Goal: Task Accomplishment & Management: Use online tool/utility

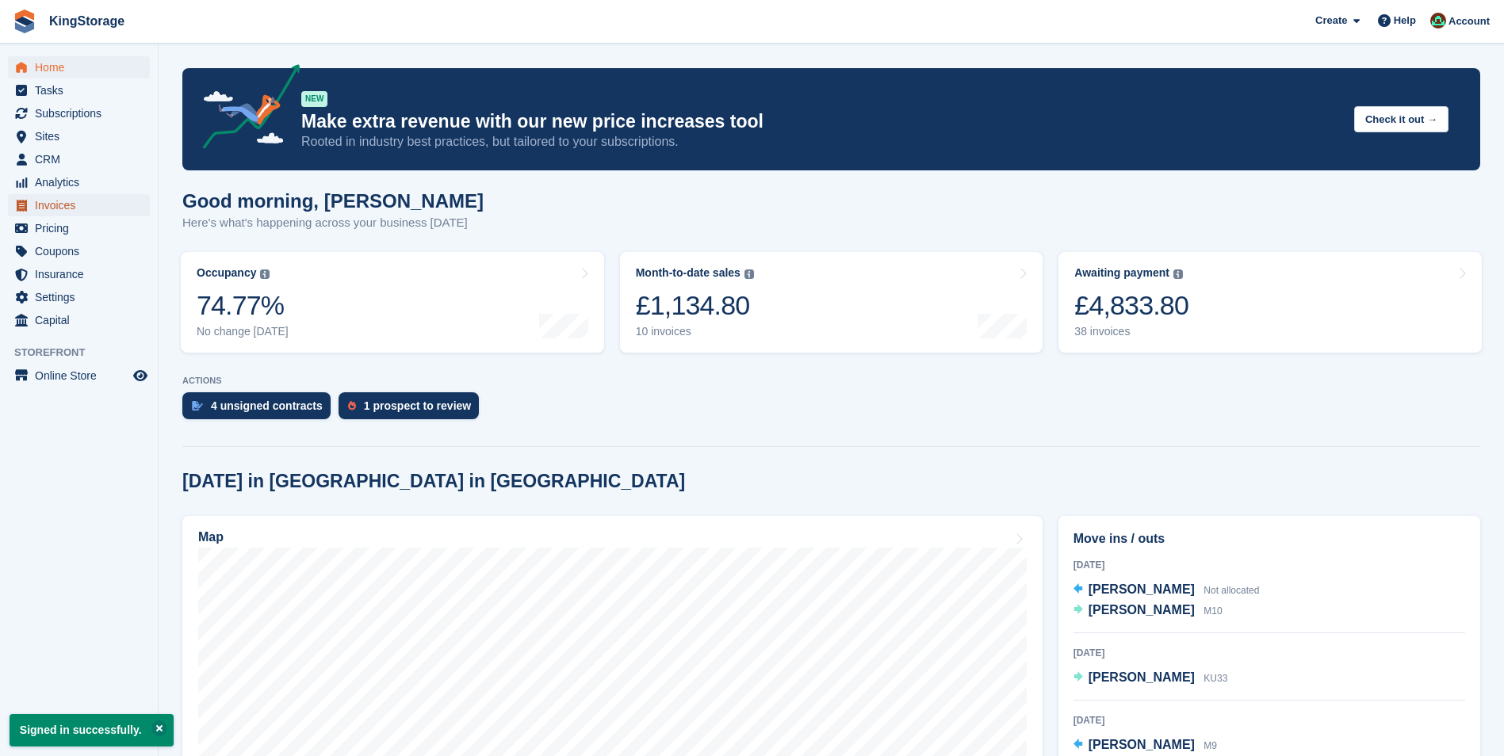
click at [48, 201] on span "Invoices" at bounding box center [82, 205] width 95 height 22
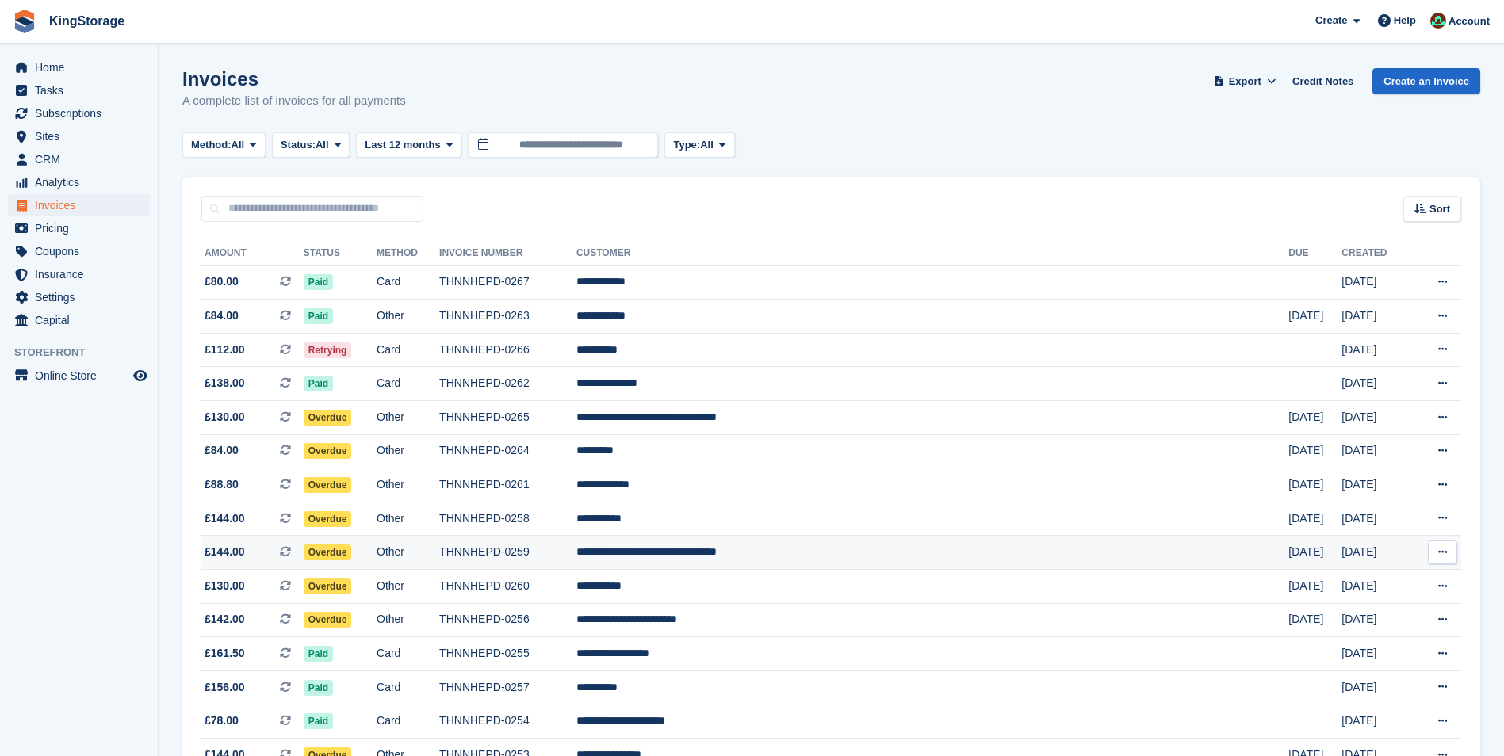
click at [576, 554] on td "THNNHEPD-0259" at bounding box center [507, 553] width 137 height 34
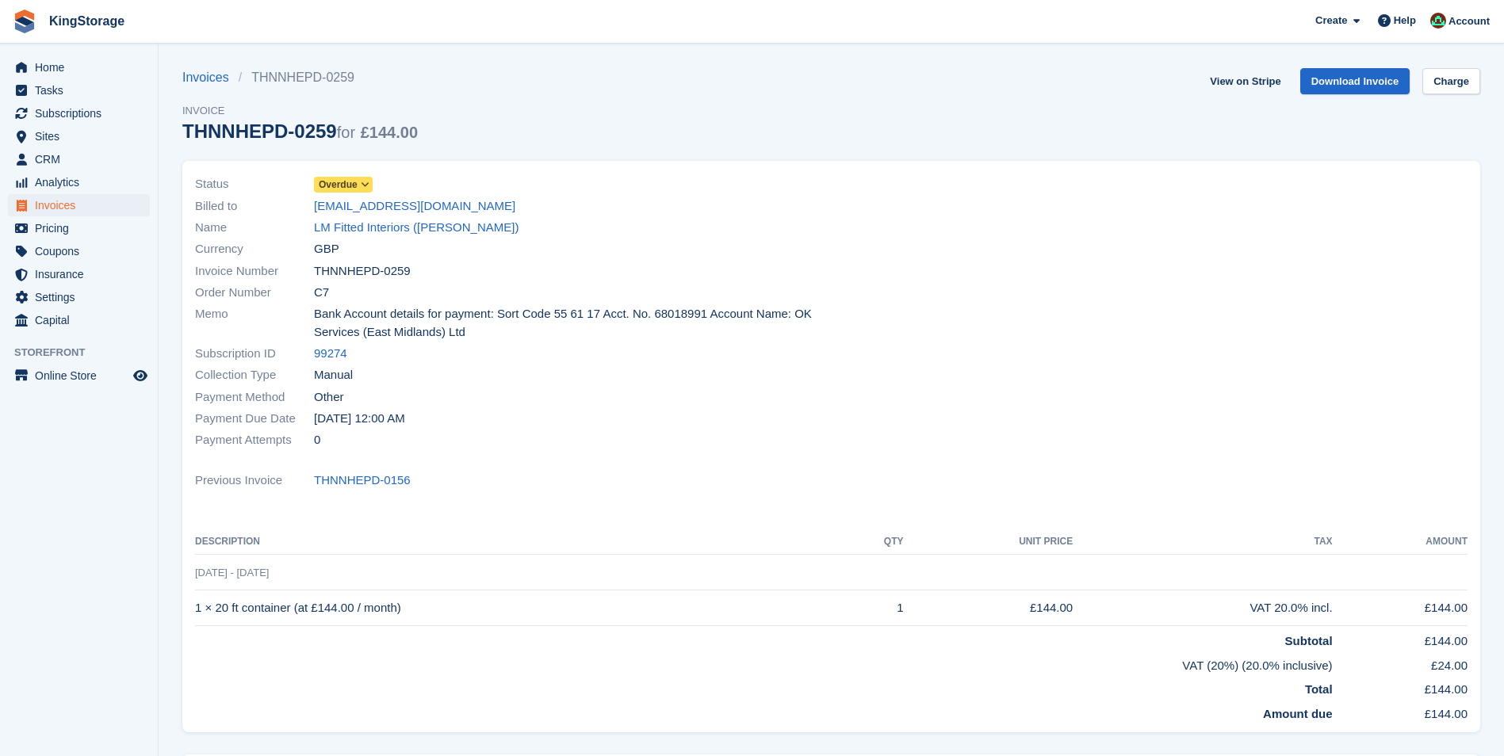
click at [366, 187] on icon at bounding box center [365, 185] width 9 height 10
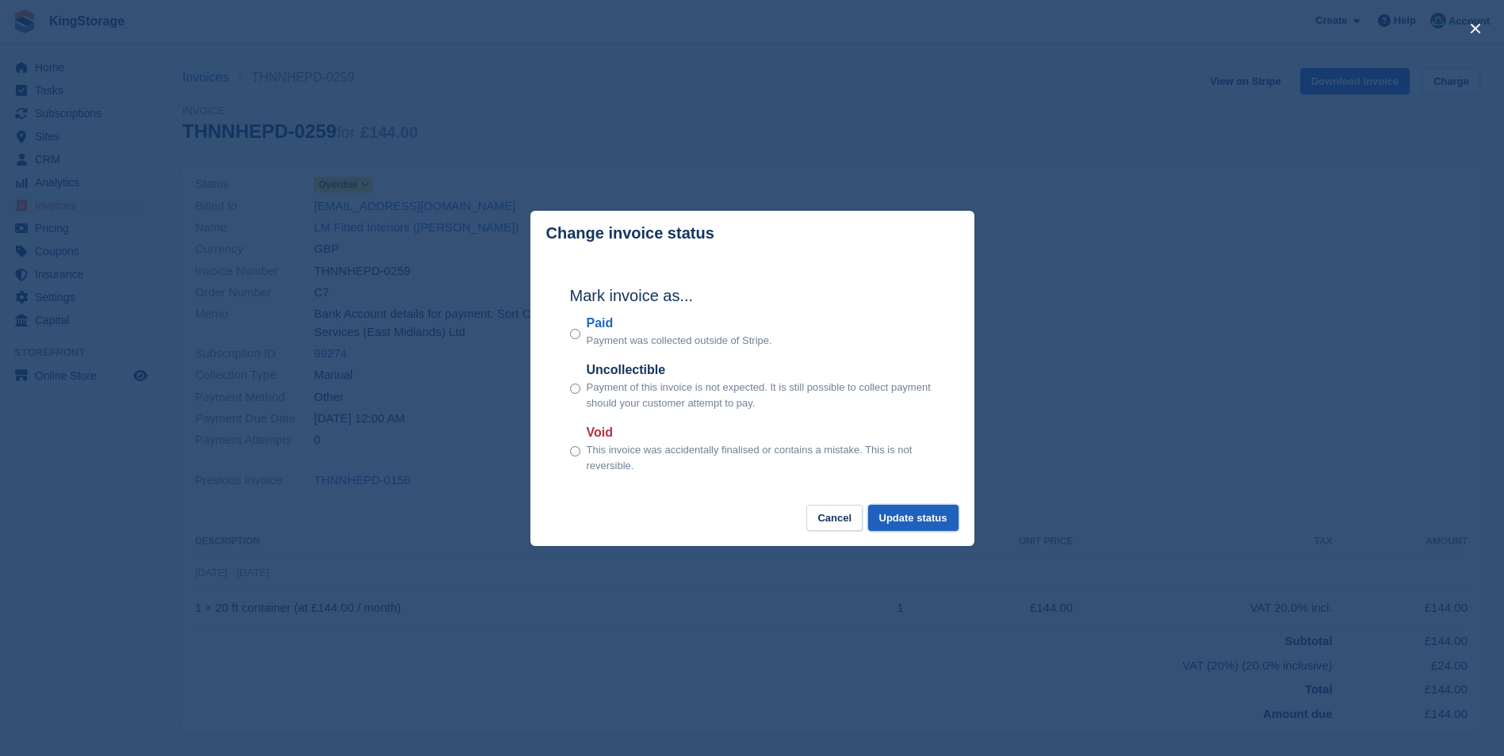
click at [926, 522] on button "Update status" at bounding box center [913, 518] width 90 height 26
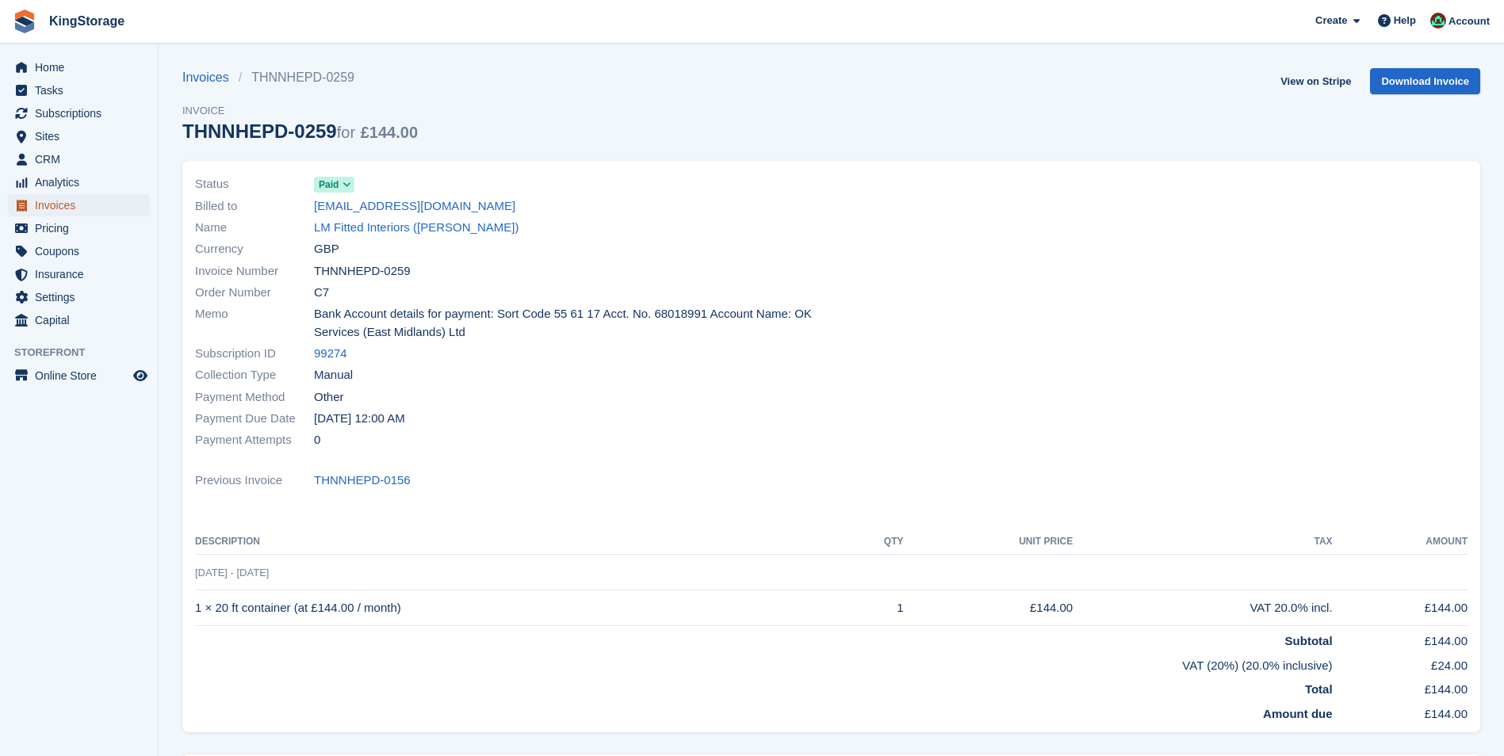
click at [59, 208] on span "Invoices" at bounding box center [82, 205] width 95 height 22
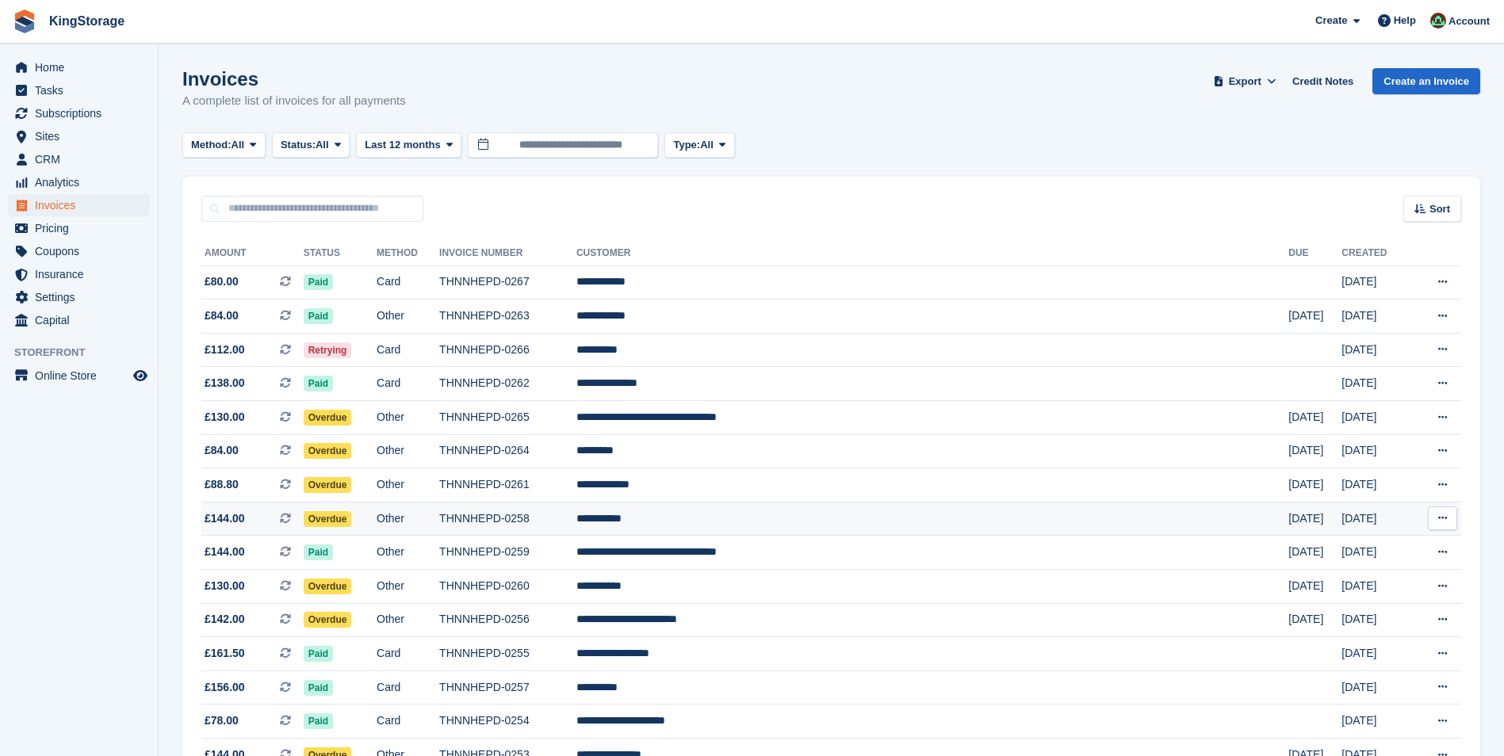
click at [752, 525] on td "**********" at bounding box center [932, 519] width 712 height 34
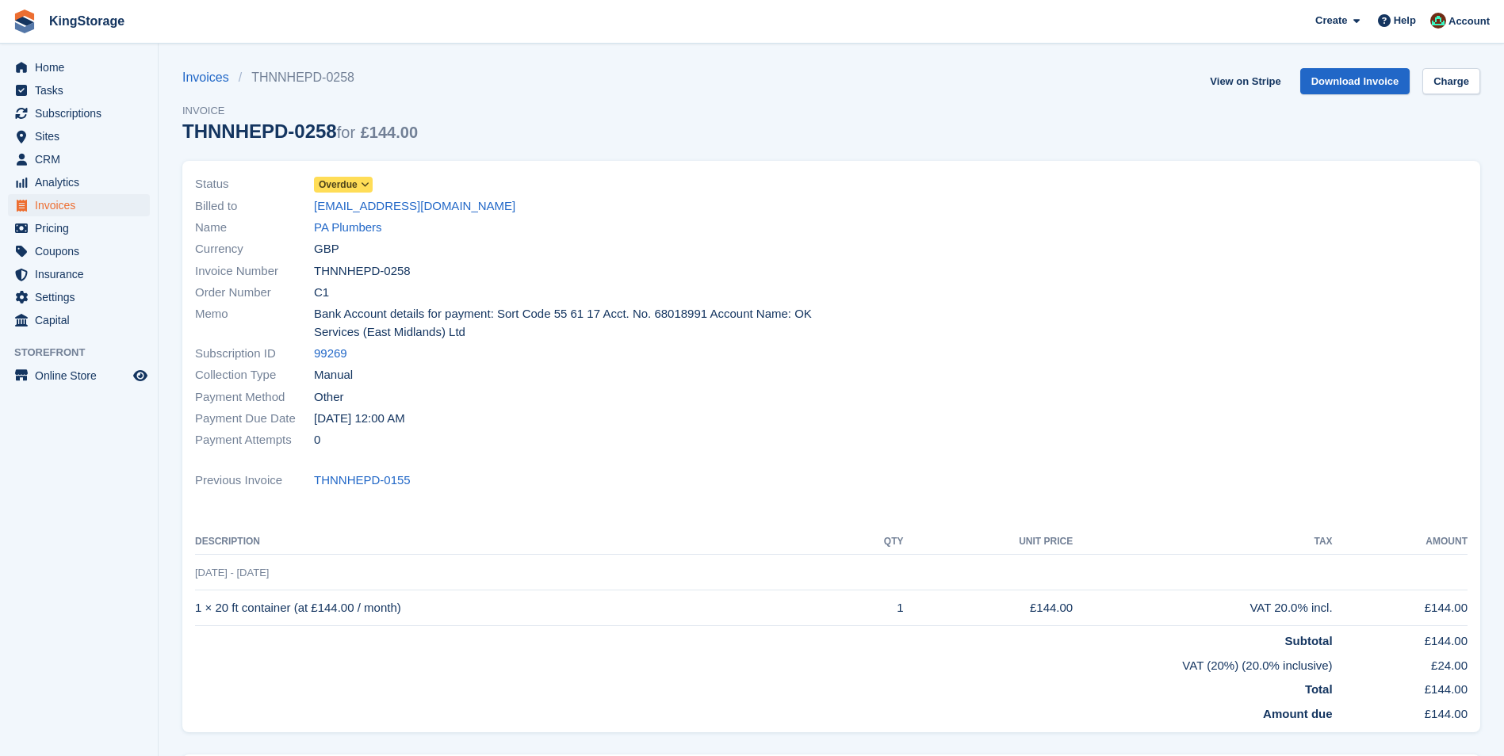
click at [364, 190] on span at bounding box center [365, 184] width 13 height 13
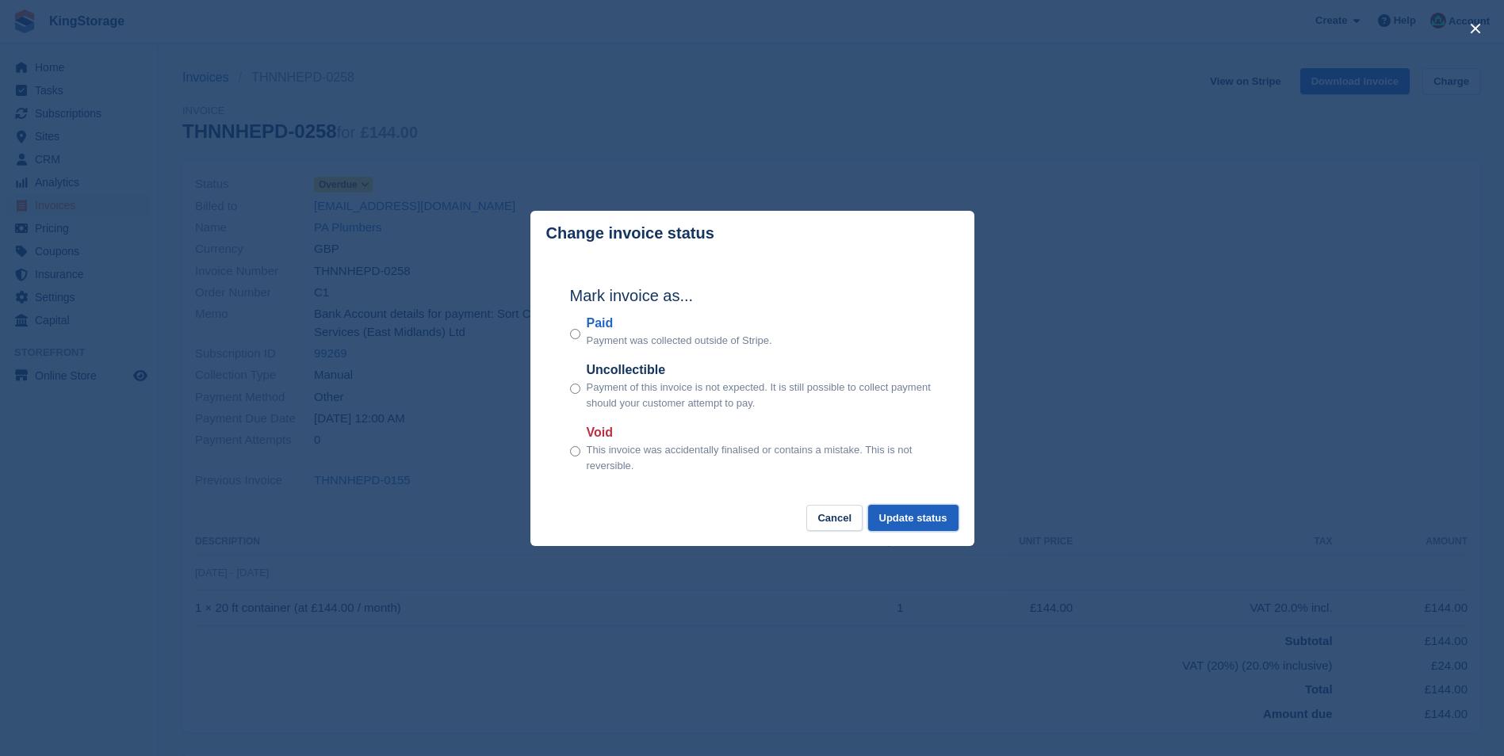
click at [930, 531] on button "Update status" at bounding box center [913, 518] width 90 height 26
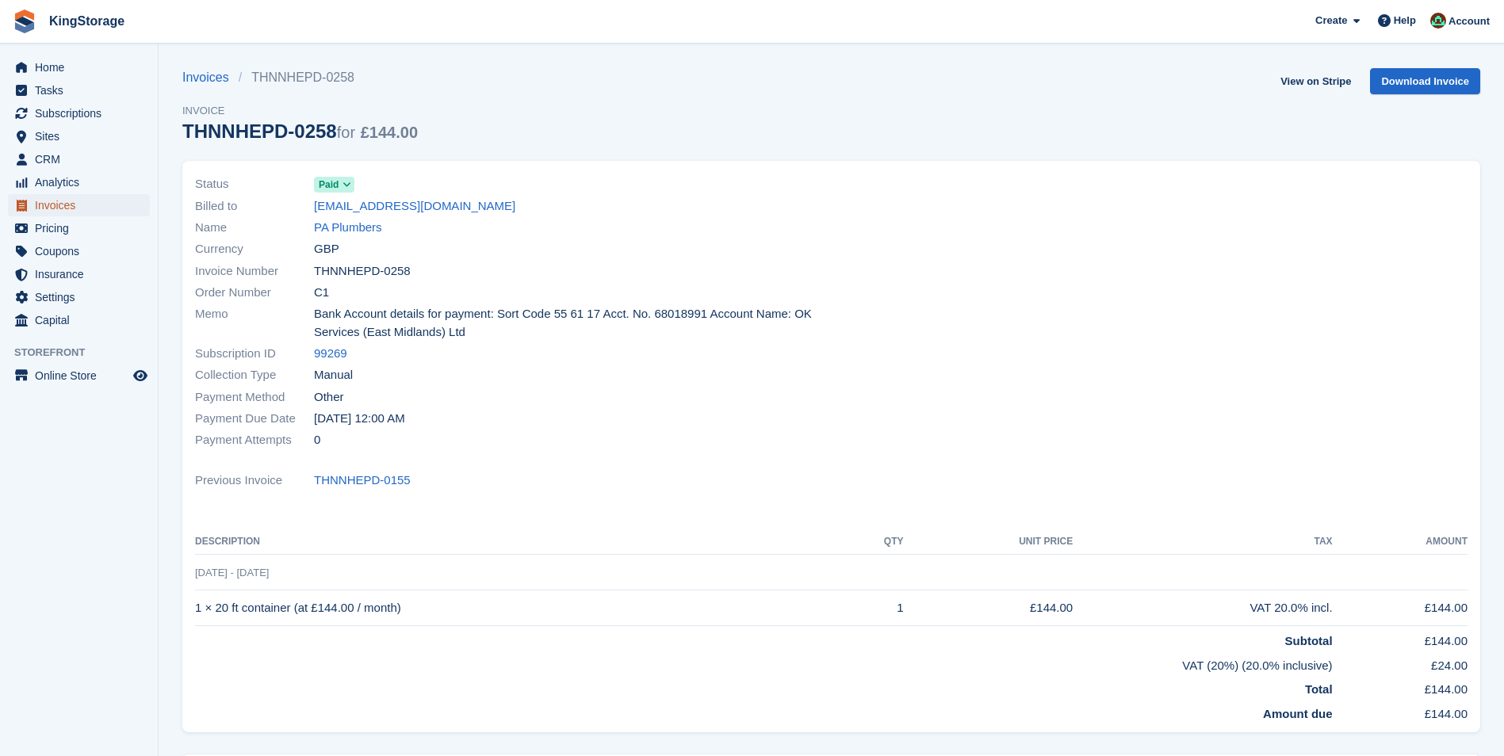
click at [59, 206] on span "Invoices" at bounding box center [82, 205] width 95 height 22
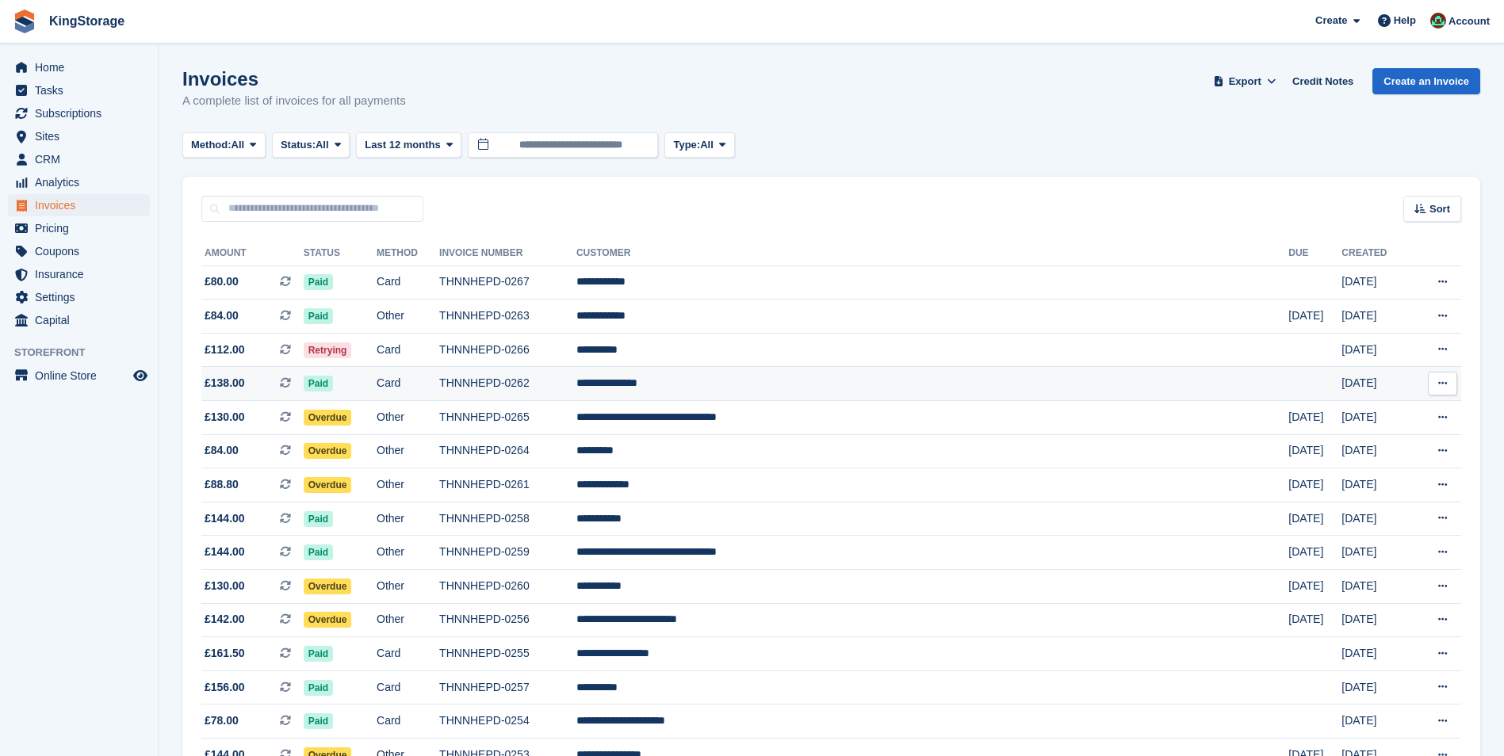
click at [576, 381] on td "THNNHEPD-0262" at bounding box center [507, 384] width 137 height 34
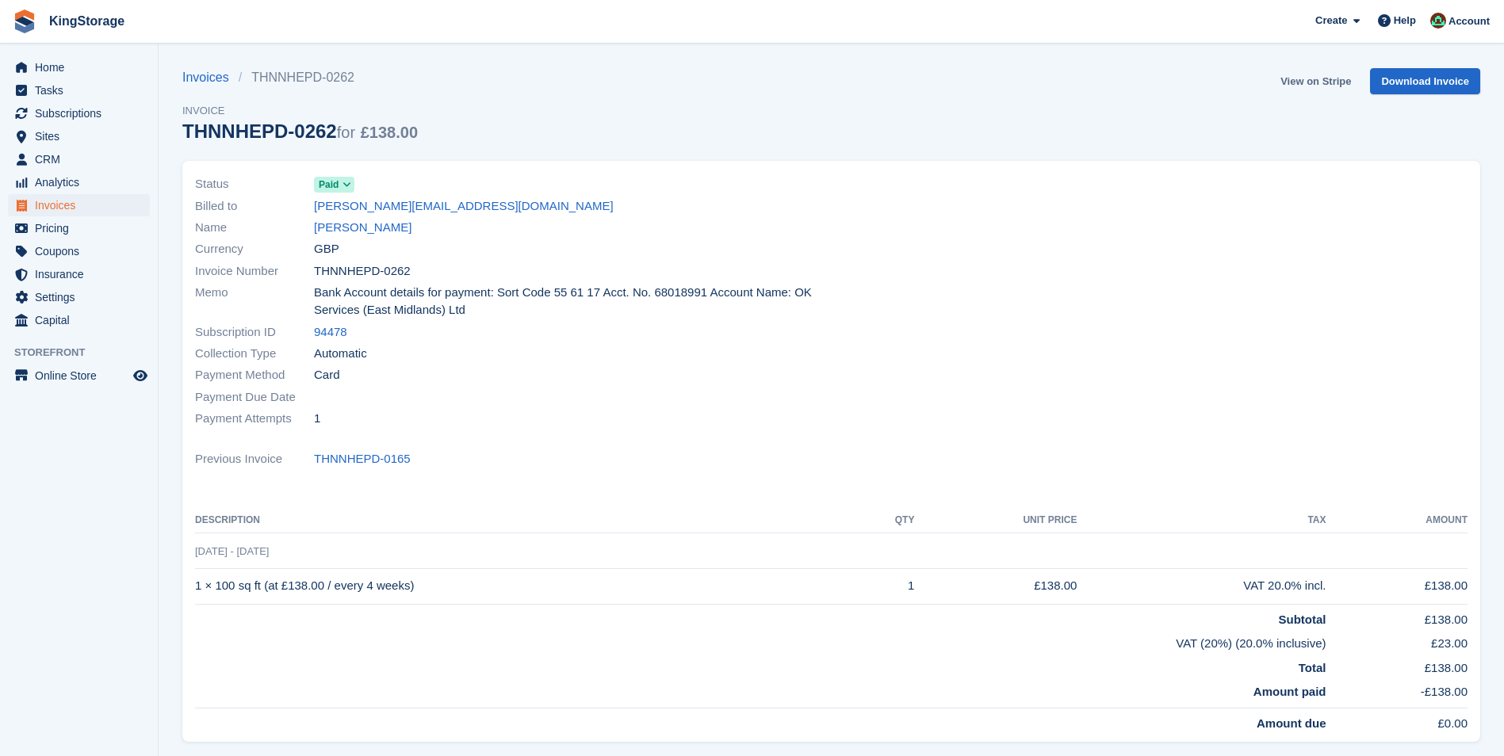
click at [1315, 77] on link "View on Stripe" at bounding box center [1315, 81] width 83 height 26
click at [71, 208] on span "Invoices" at bounding box center [82, 205] width 95 height 22
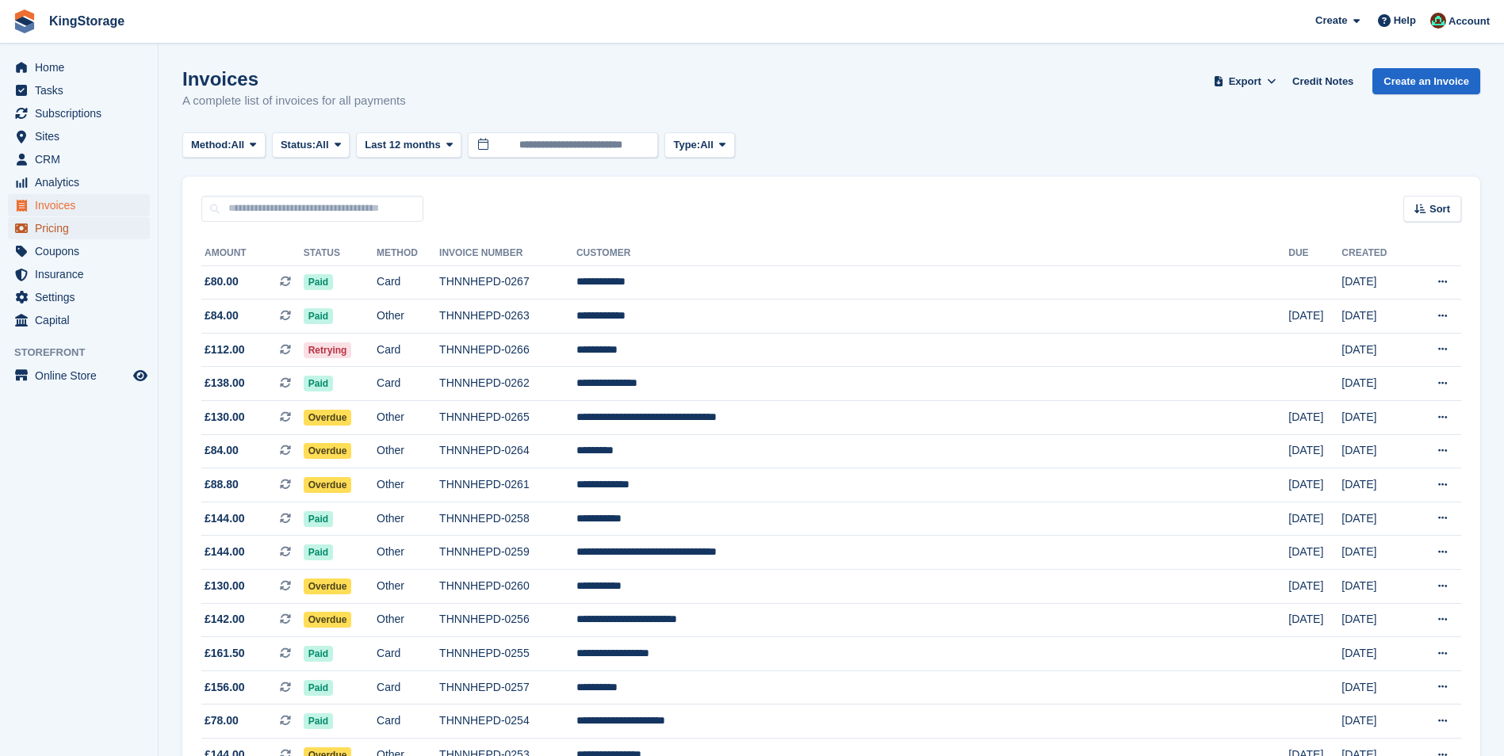
click at [45, 230] on span "Pricing" at bounding box center [82, 228] width 95 height 22
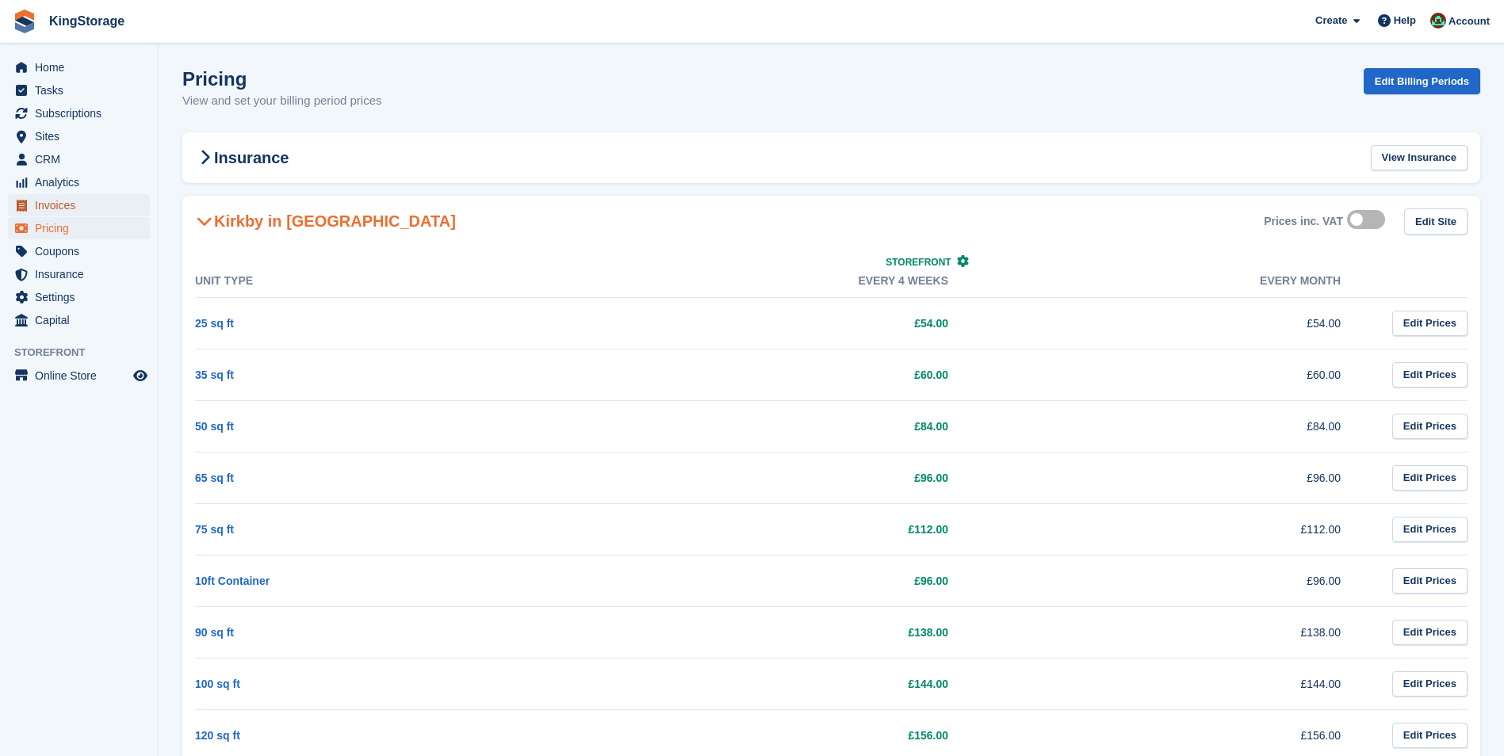
click at [56, 207] on span "Invoices" at bounding box center [82, 205] width 95 height 22
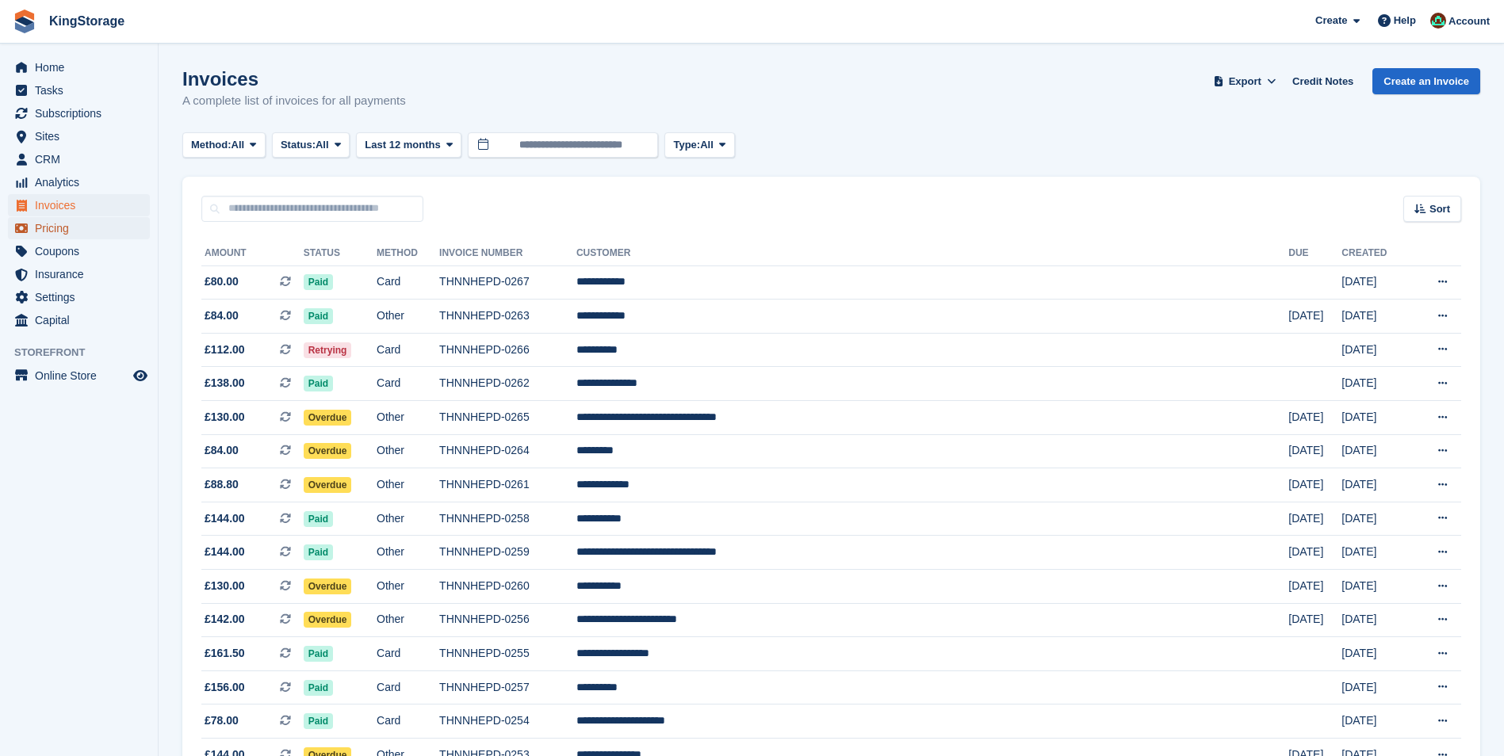
click at [63, 232] on span "Pricing" at bounding box center [82, 228] width 95 height 22
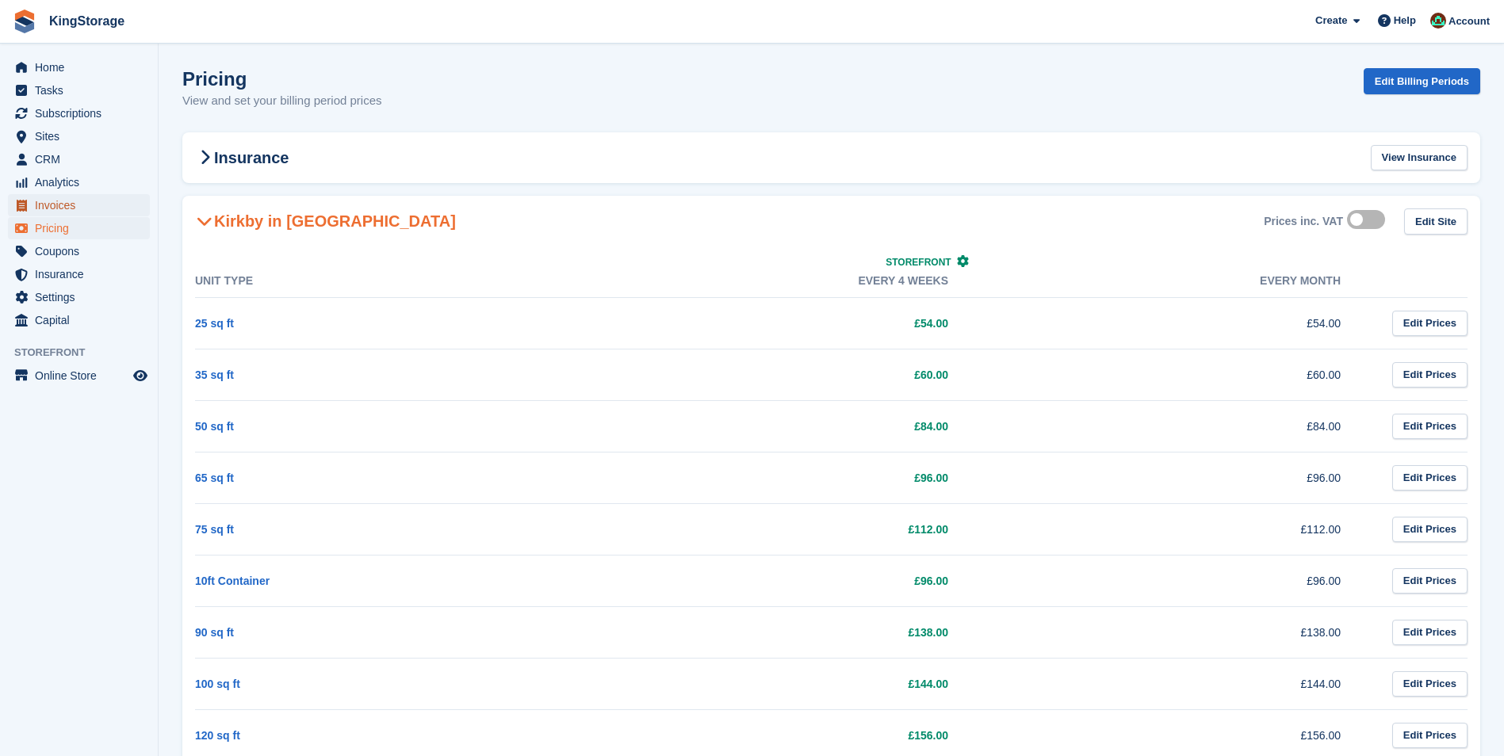
click at [57, 210] on span "Invoices" at bounding box center [82, 205] width 95 height 22
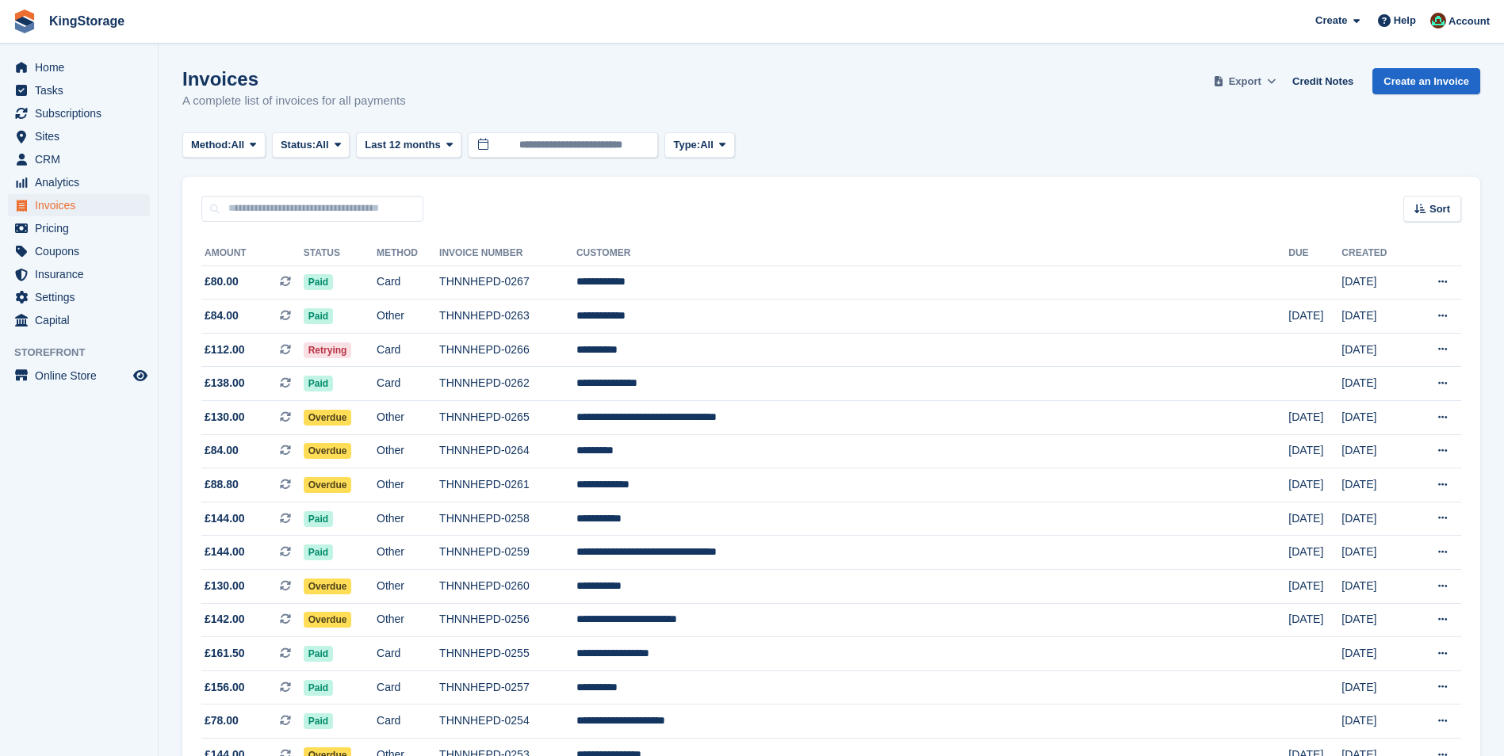
click at [1254, 86] on span "Export" at bounding box center [1245, 82] width 33 height 16
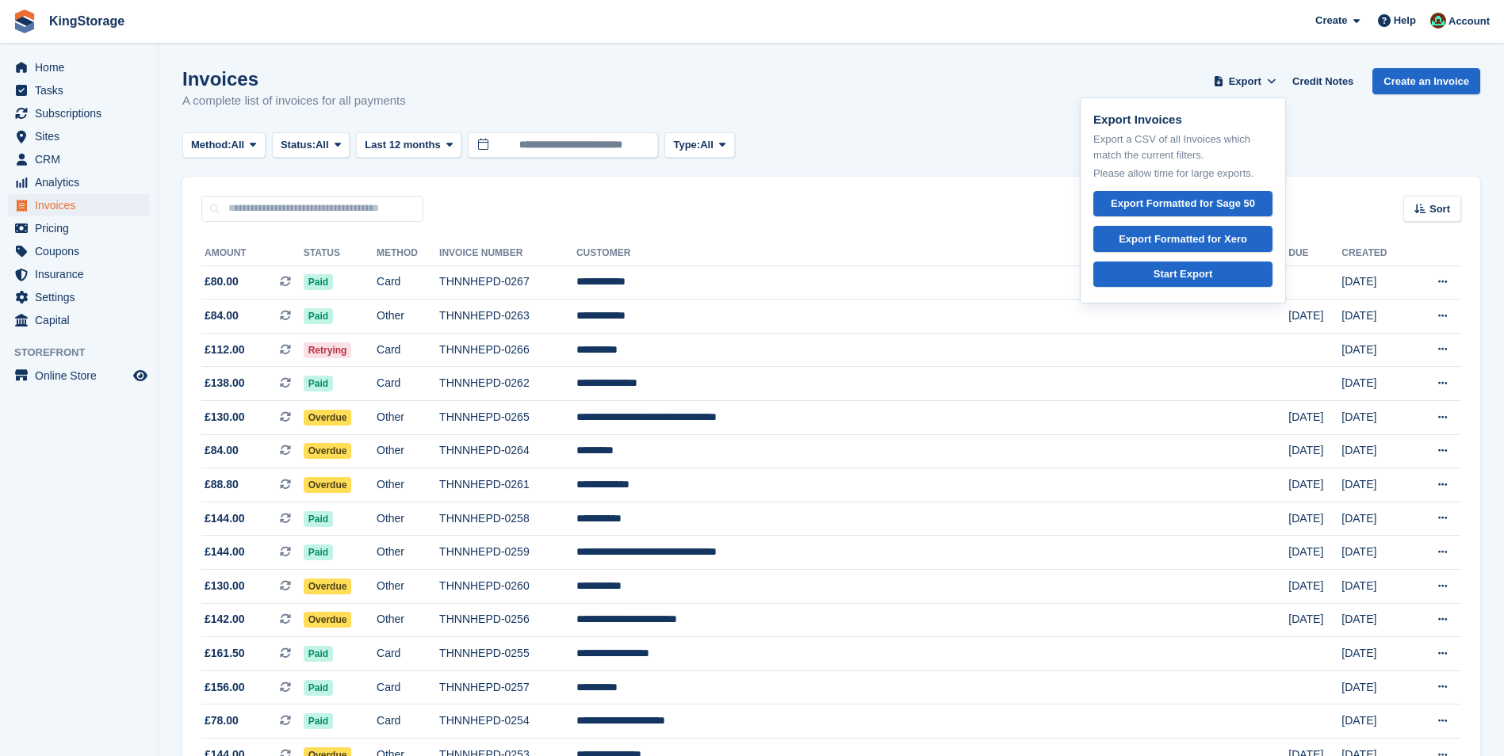
click at [884, 123] on div "Invoices A complete list of invoices for all payments Export Export Invoices Ex…" at bounding box center [831, 98] width 1298 height 61
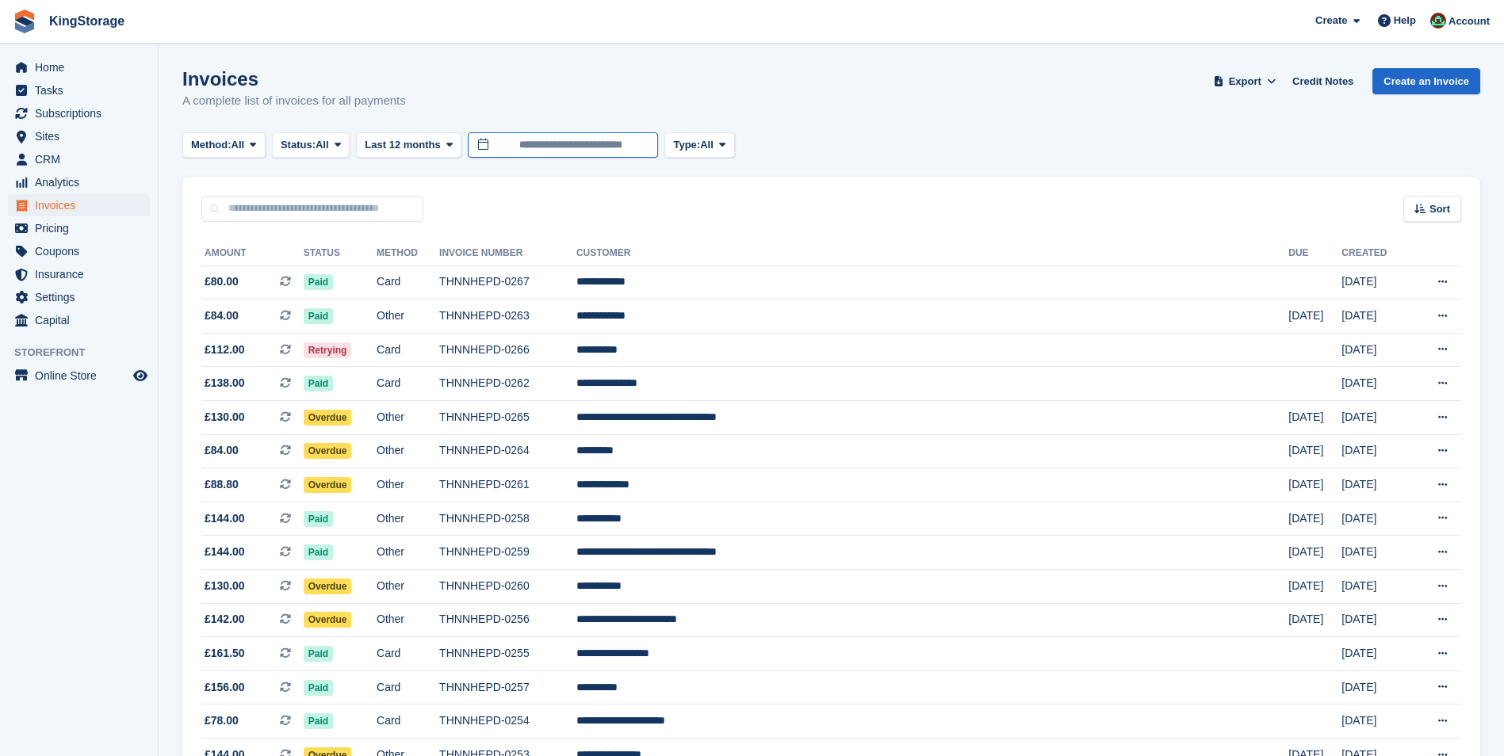
click at [622, 146] on input "**********" at bounding box center [563, 145] width 190 height 26
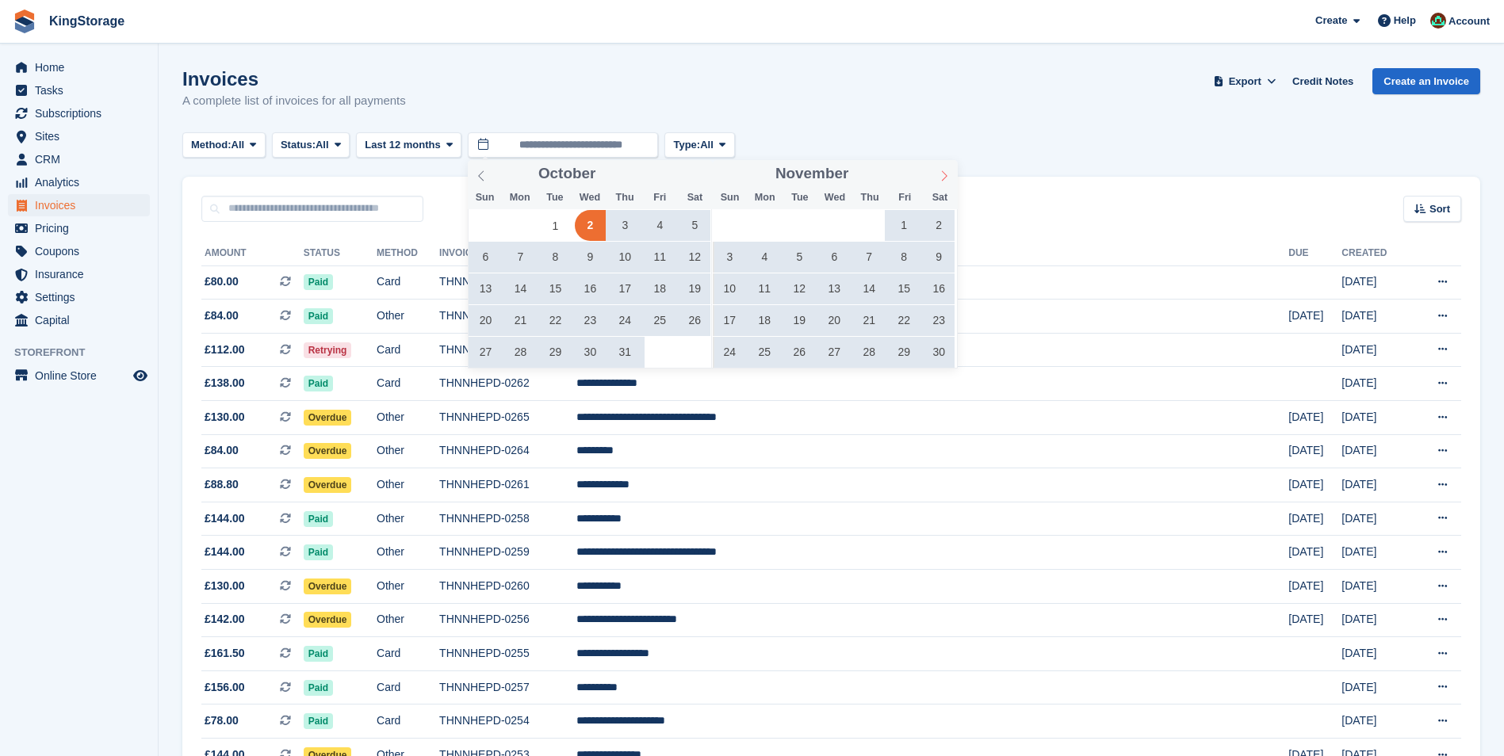
click at [944, 178] on icon at bounding box center [944, 175] width 6 height 10
type input "****"
click at [944, 178] on icon at bounding box center [944, 175] width 11 height 11
type input "****"
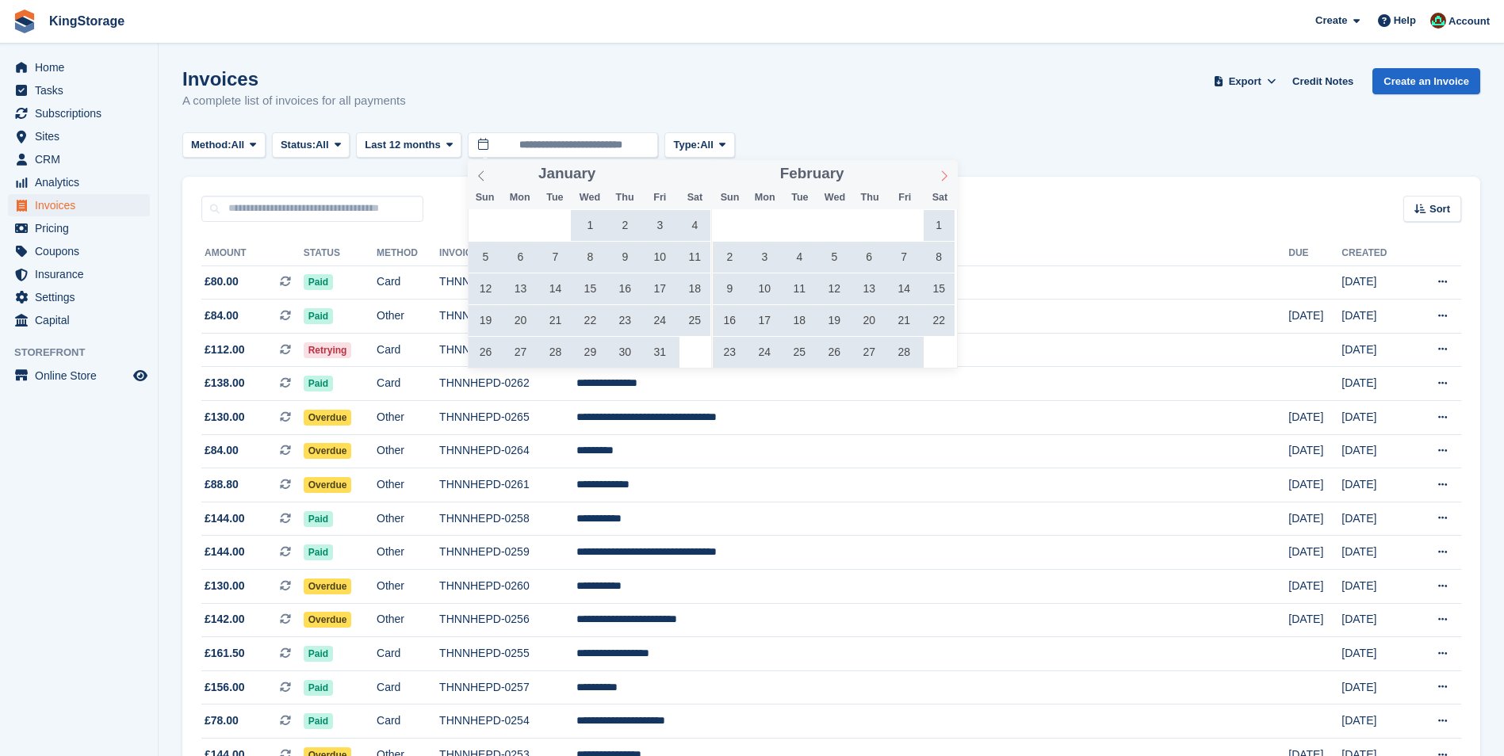
click at [944, 178] on icon at bounding box center [944, 175] width 11 height 11
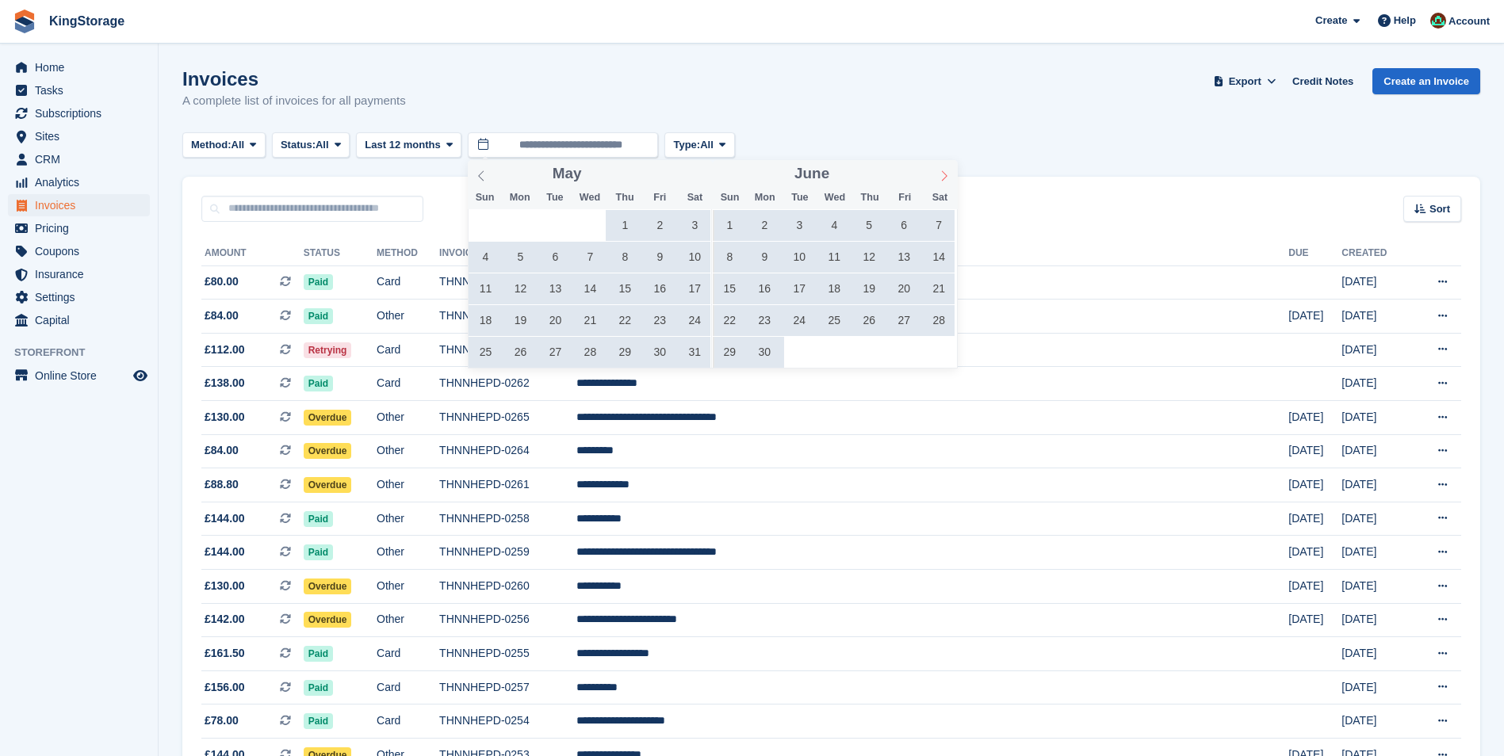
click at [944, 178] on icon at bounding box center [944, 175] width 11 height 11
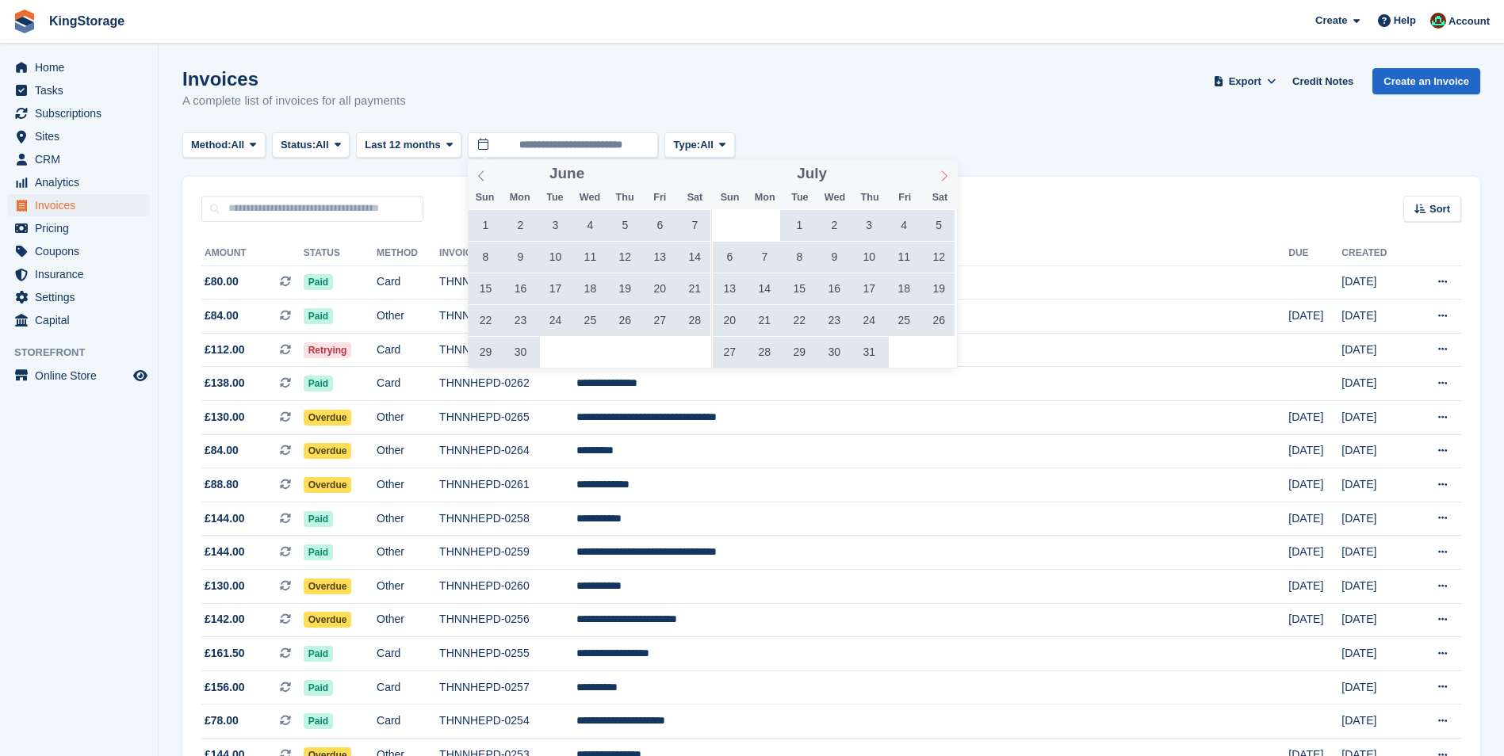
click at [944, 178] on icon at bounding box center [944, 175] width 11 height 11
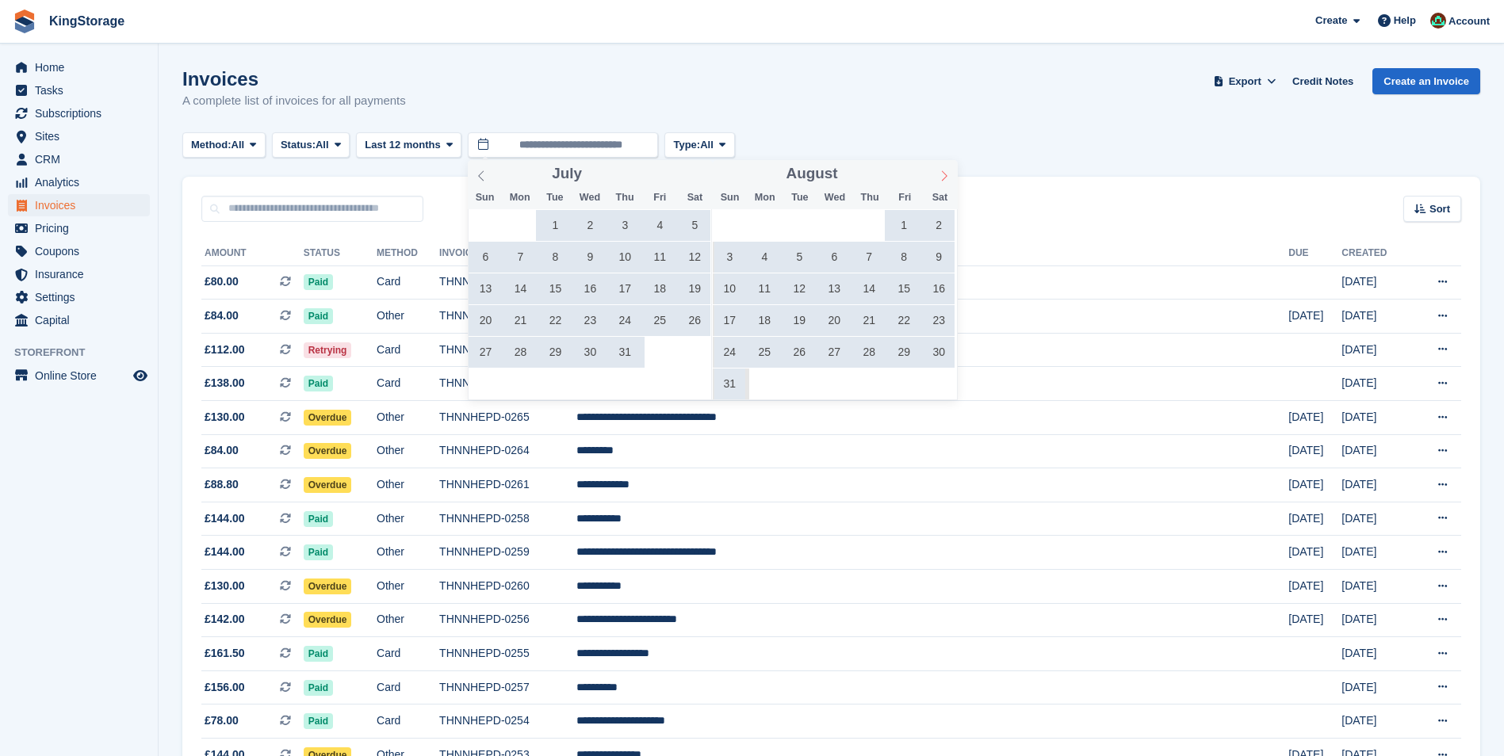
click at [944, 178] on icon at bounding box center [944, 175] width 11 height 11
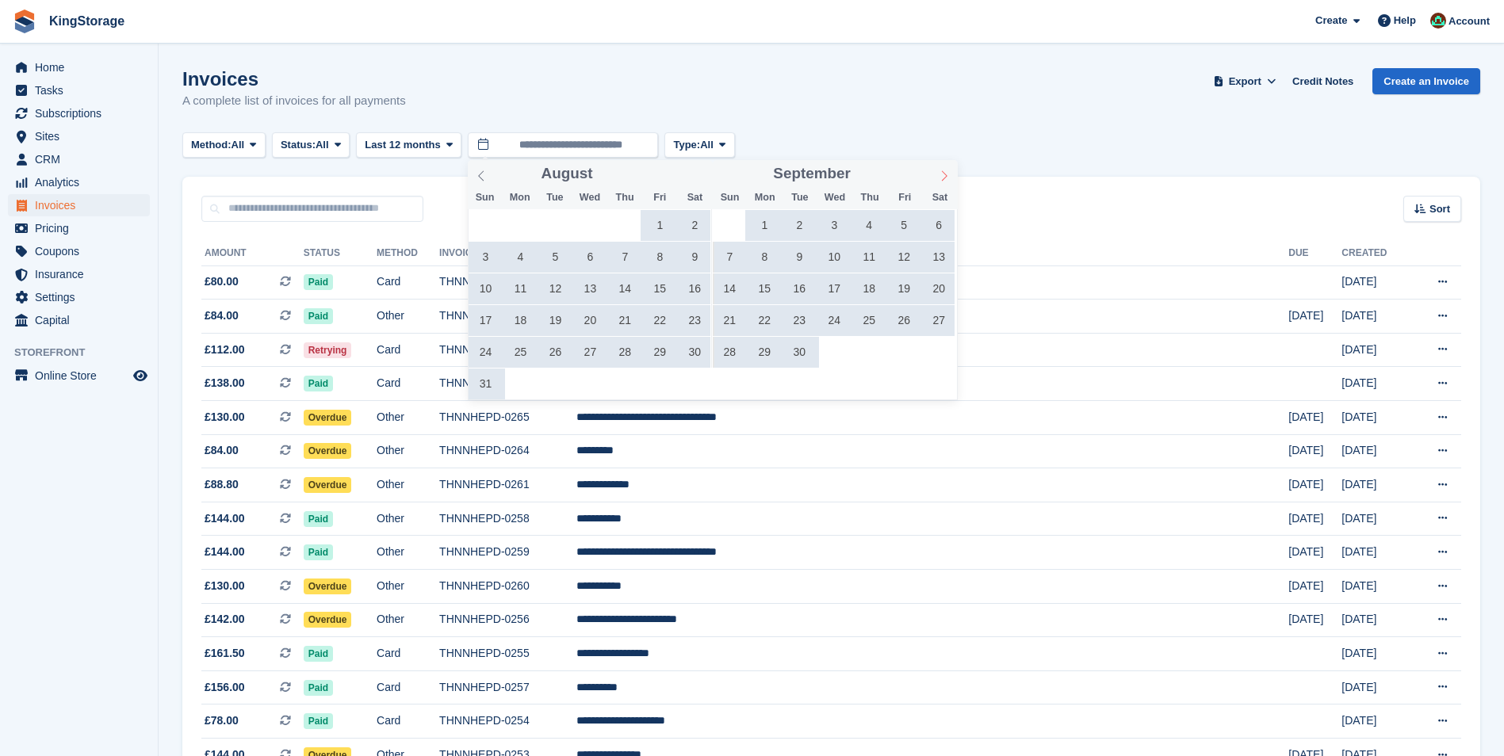
click at [944, 178] on icon at bounding box center [944, 175] width 11 height 11
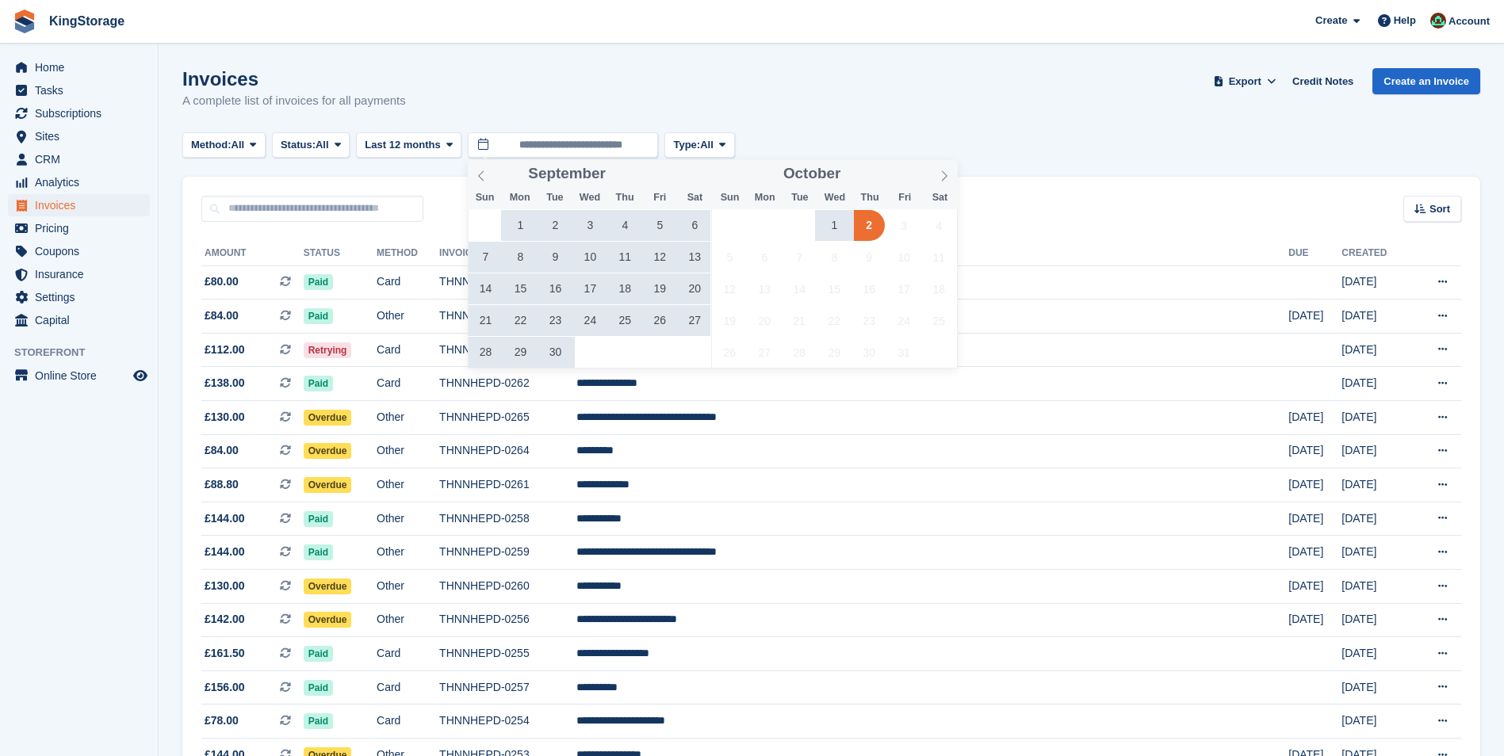
click at [862, 228] on span "2" at bounding box center [869, 225] width 31 height 31
type input "**********"
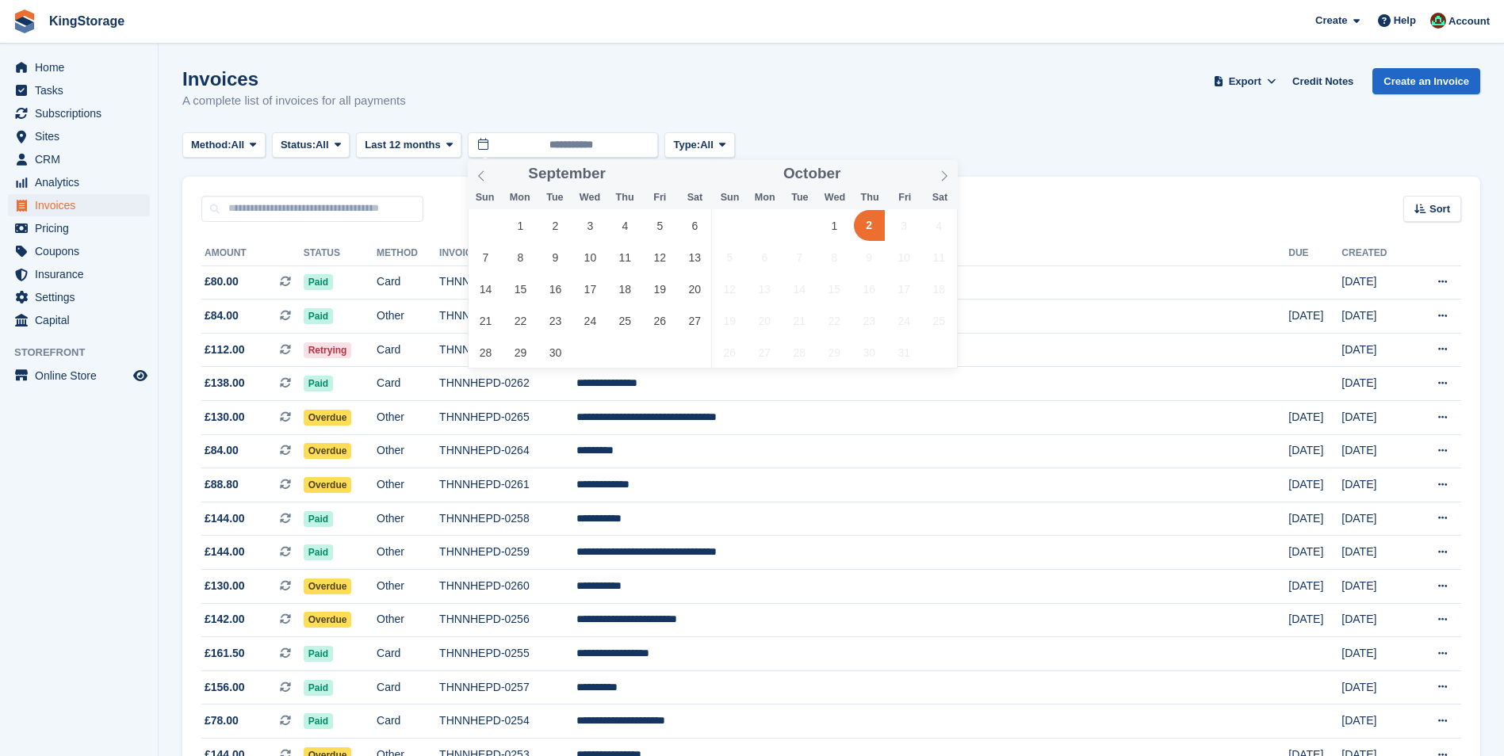
click at [864, 228] on span "2" at bounding box center [869, 225] width 31 height 31
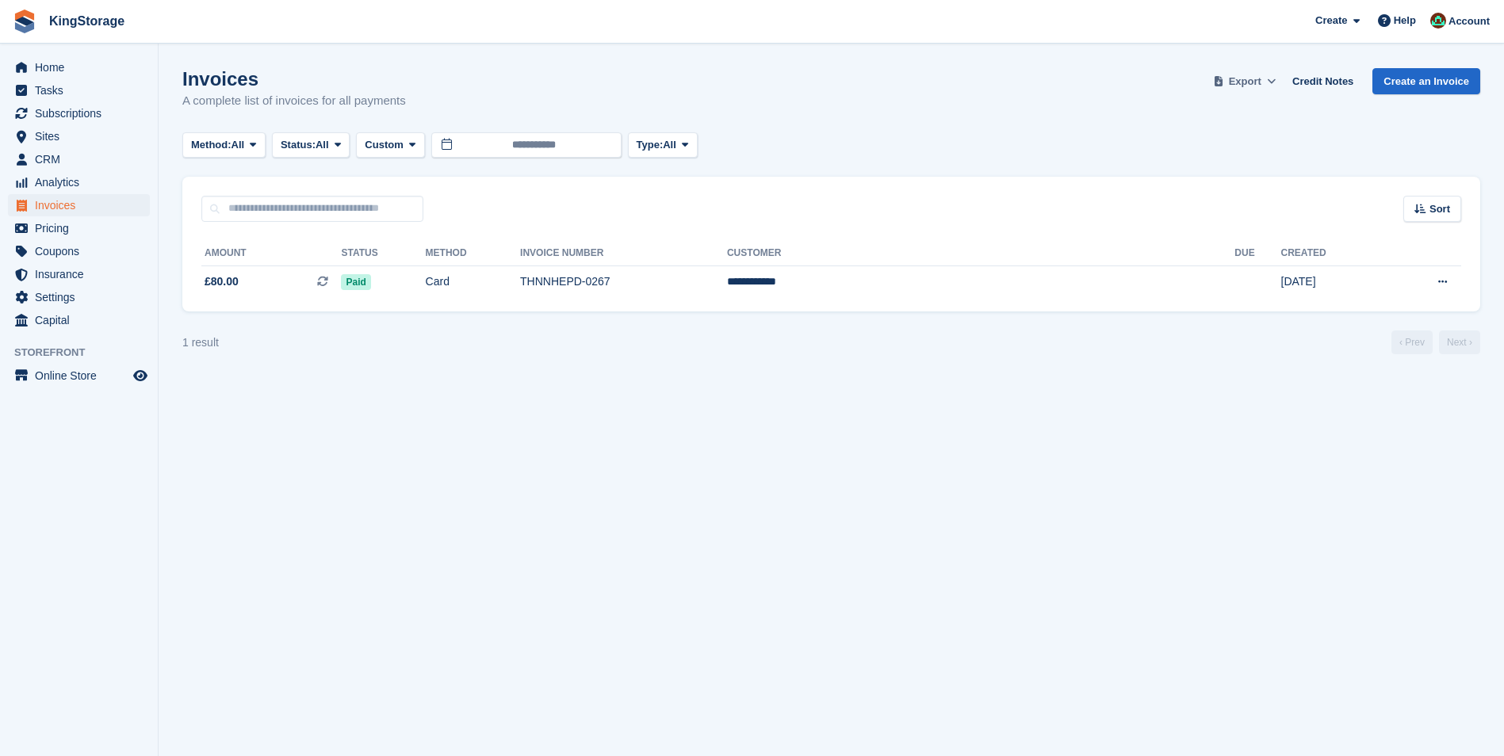
click at [1248, 82] on span "Export" at bounding box center [1245, 82] width 33 height 16
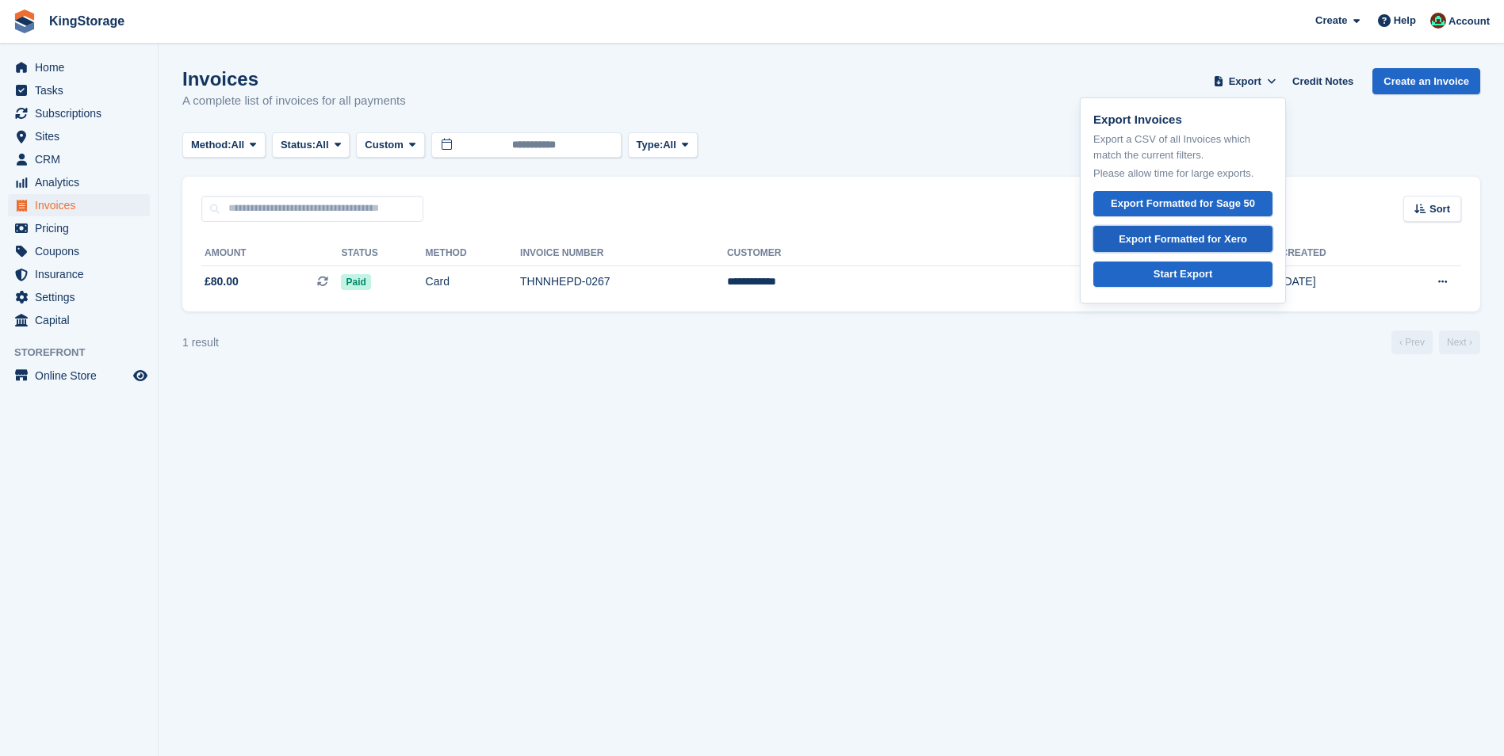
click at [1202, 235] on div "Export Formatted for Xero" at bounding box center [1183, 240] width 128 height 16
click at [69, 212] on span "Invoices" at bounding box center [82, 205] width 95 height 22
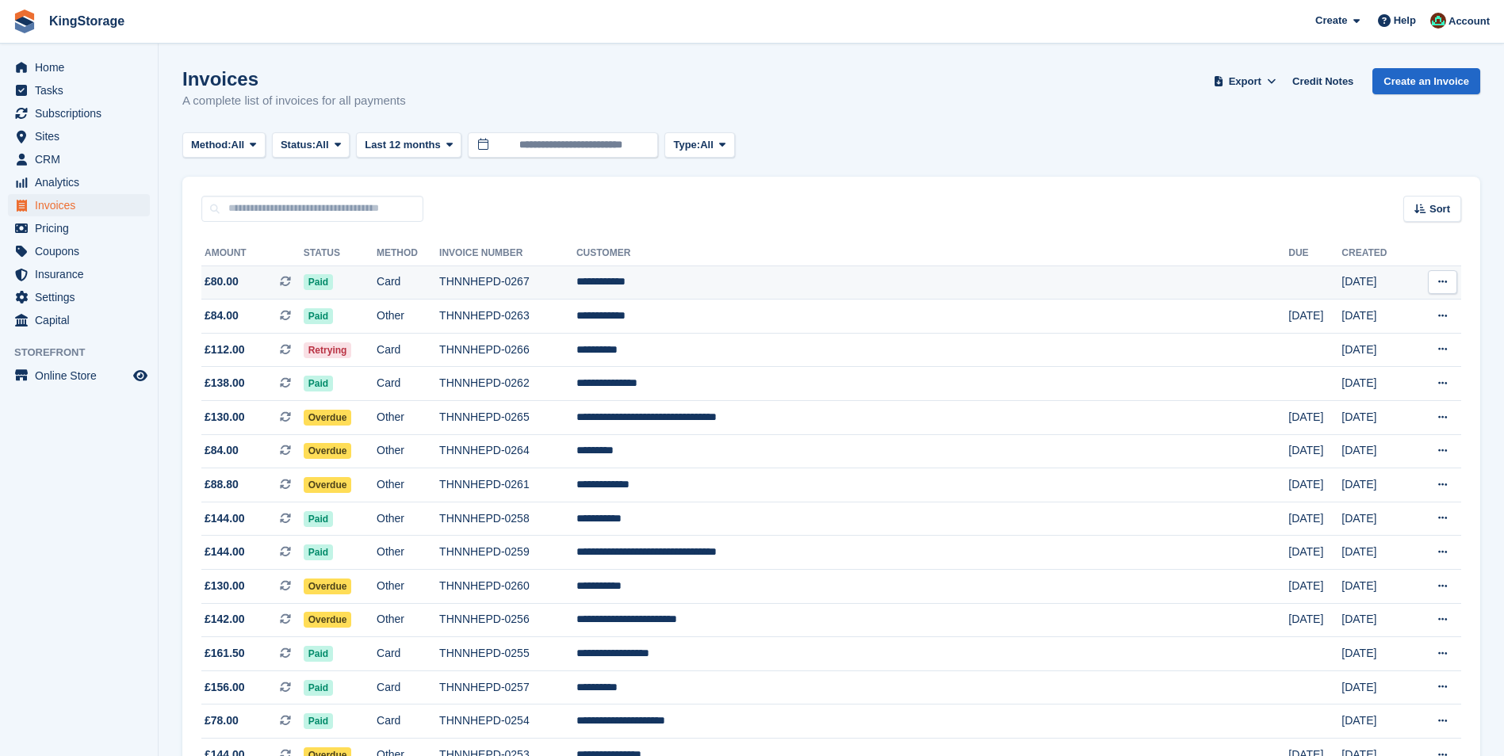
click at [576, 281] on td "THNNHEPD-0267" at bounding box center [507, 283] width 137 height 34
click at [822, 278] on td "**********" at bounding box center [932, 283] width 712 height 34
